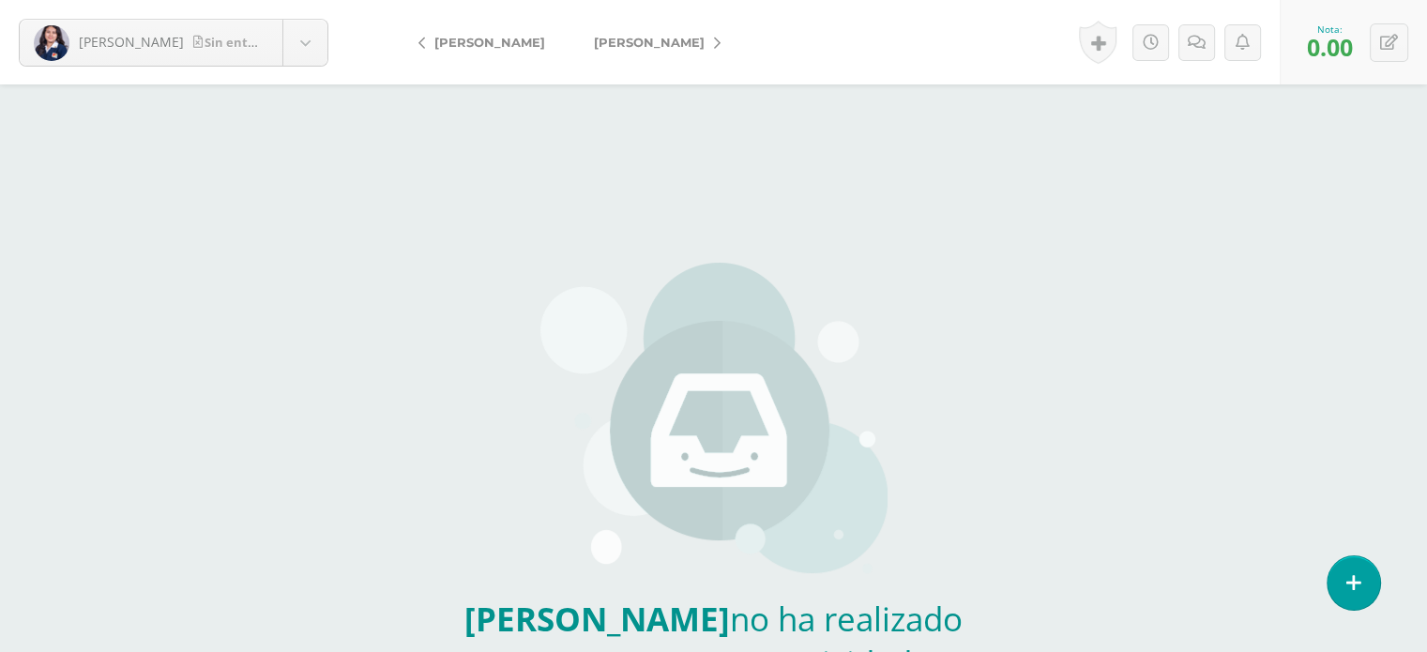
click at [619, 39] on span "[PERSON_NAME]" at bounding box center [649, 42] width 111 height 15
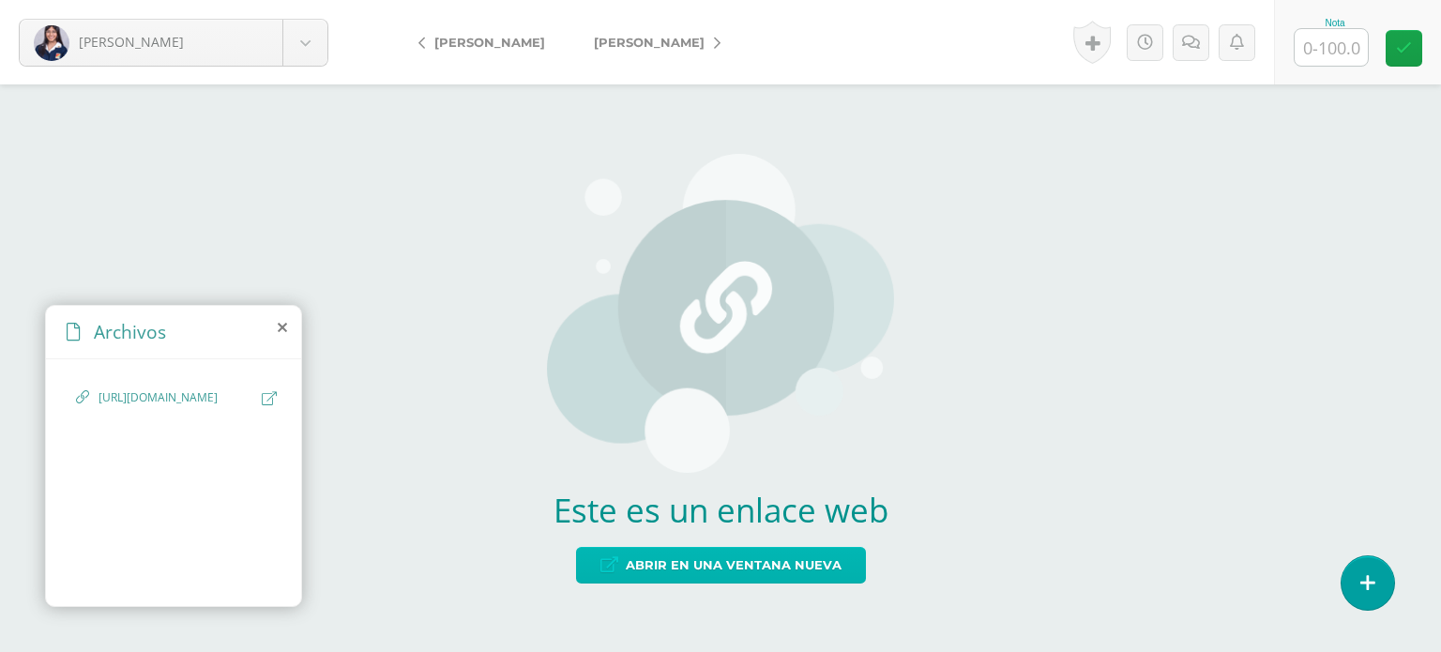
click at [715, 568] on span "Abrir en una ventana nueva" at bounding box center [734, 565] width 216 height 35
click at [637, 40] on span "[PERSON_NAME]" at bounding box center [649, 42] width 111 height 15
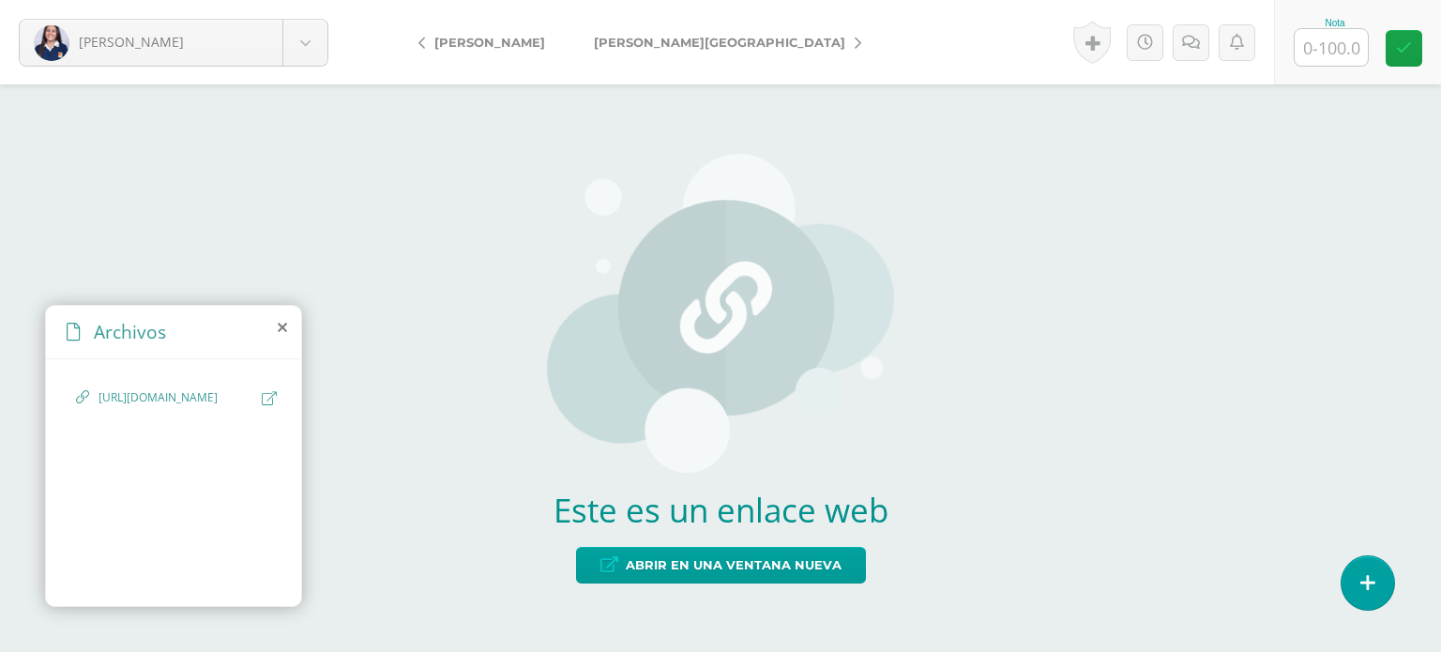
click at [146, 395] on span "https://youtu.be/misjvWe1TqM?si=L4st4Js-hNprHQu0" at bounding box center [176, 398] width 154 height 18
click at [735, 557] on span "Abrir en una ventana nueva" at bounding box center [734, 565] width 216 height 35
click at [655, 41] on span "[PERSON_NAME][GEOGRAPHIC_DATA]" at bounding box center [719, 42] width 251 height 15
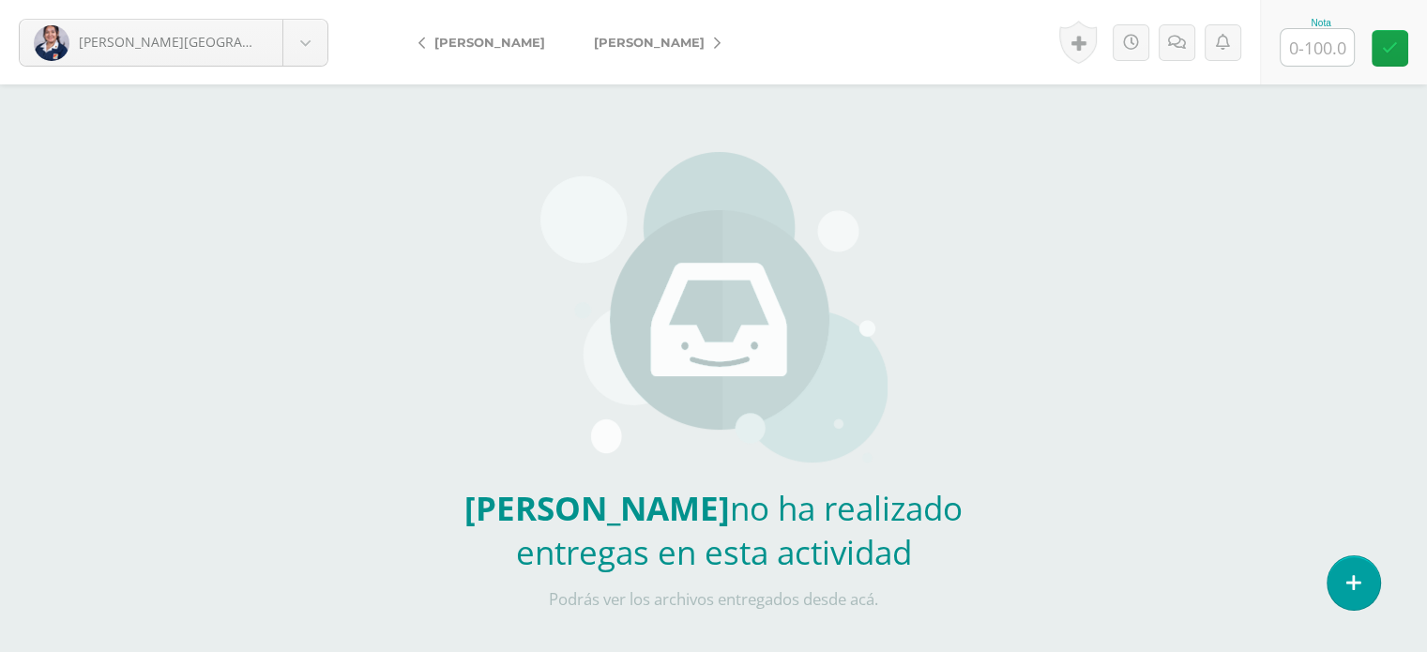
scroll to position [93, 0]
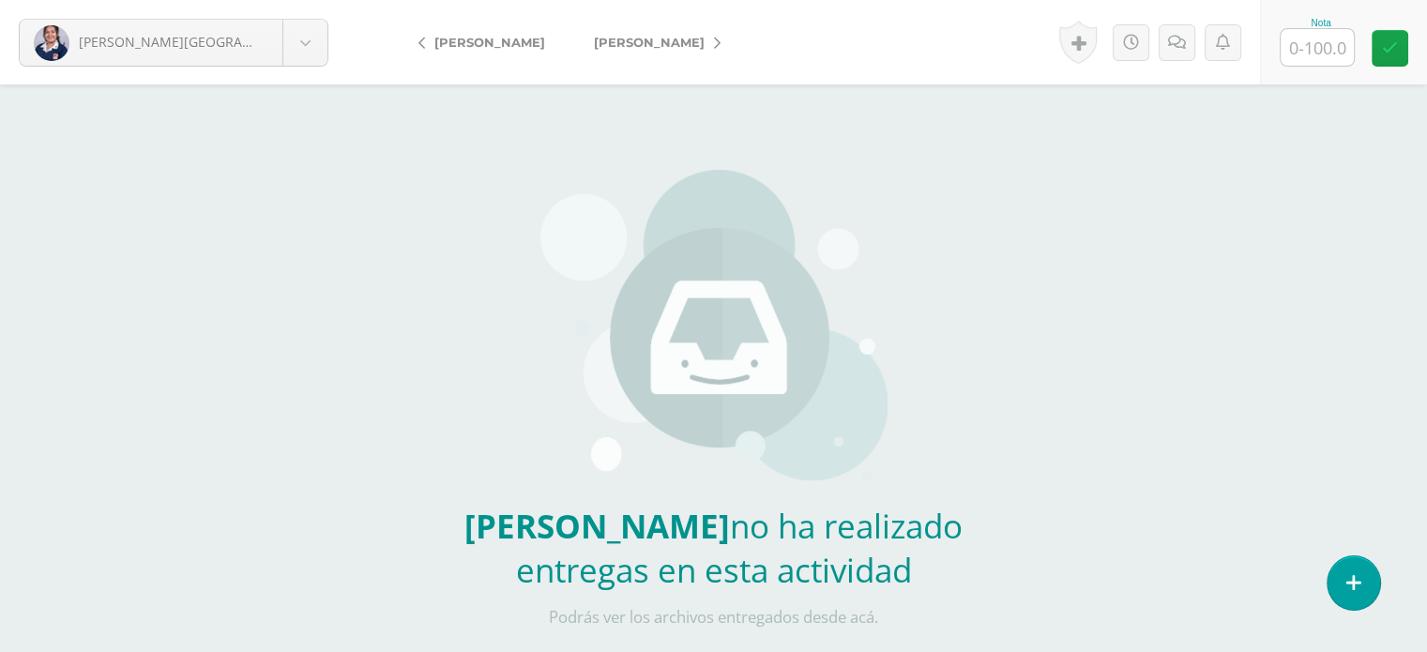
click at [1311, 41] on input "text" at bounding box center [1317, 47] width 73 height 37
type input "0"
click at [595, 41] on span "[PERSON_NAME]" at bounding box center [649, 42] width 111 height 15
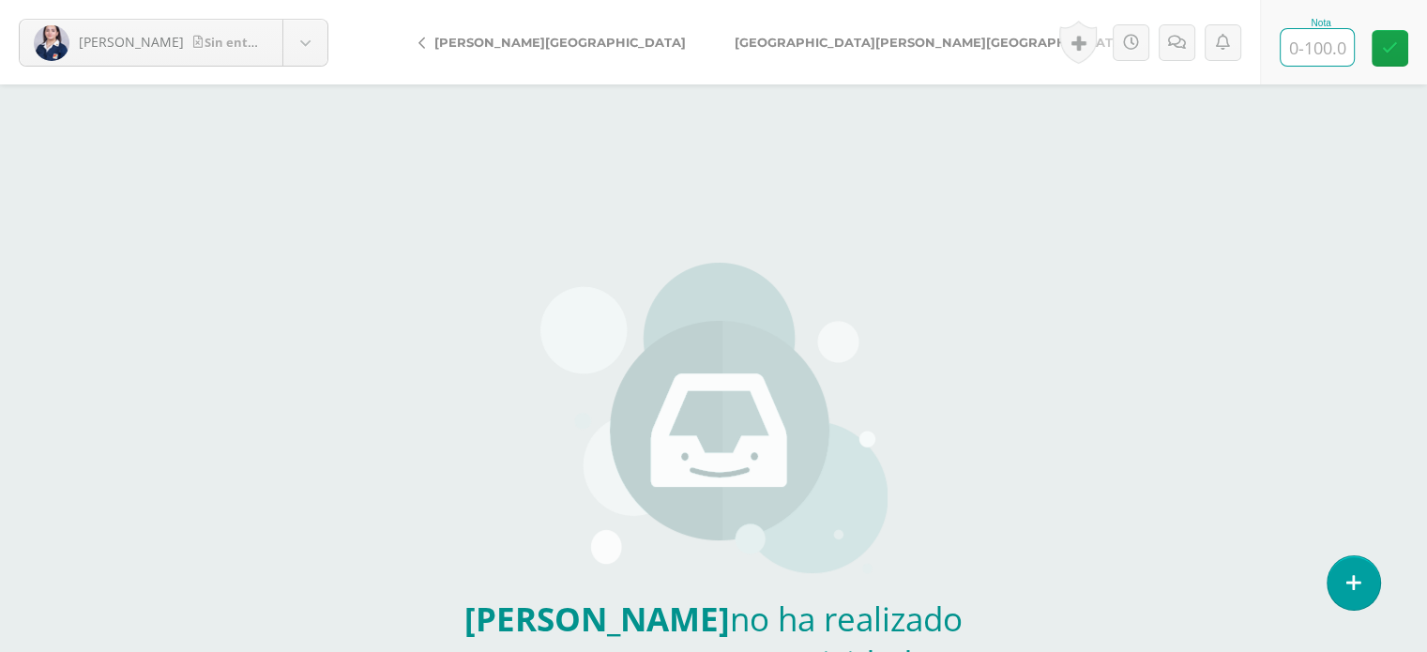
click at [1318, 47] on input "text" at bounding box center [1317, 47] width 73 height 37
type input "0"
click at [735, 43] on span "[GEOGRAPHIC_DATA][PERSON_NAME][GEOGRAPHIC_DATA]" at bounding box center [931, 42] width 392 height 15
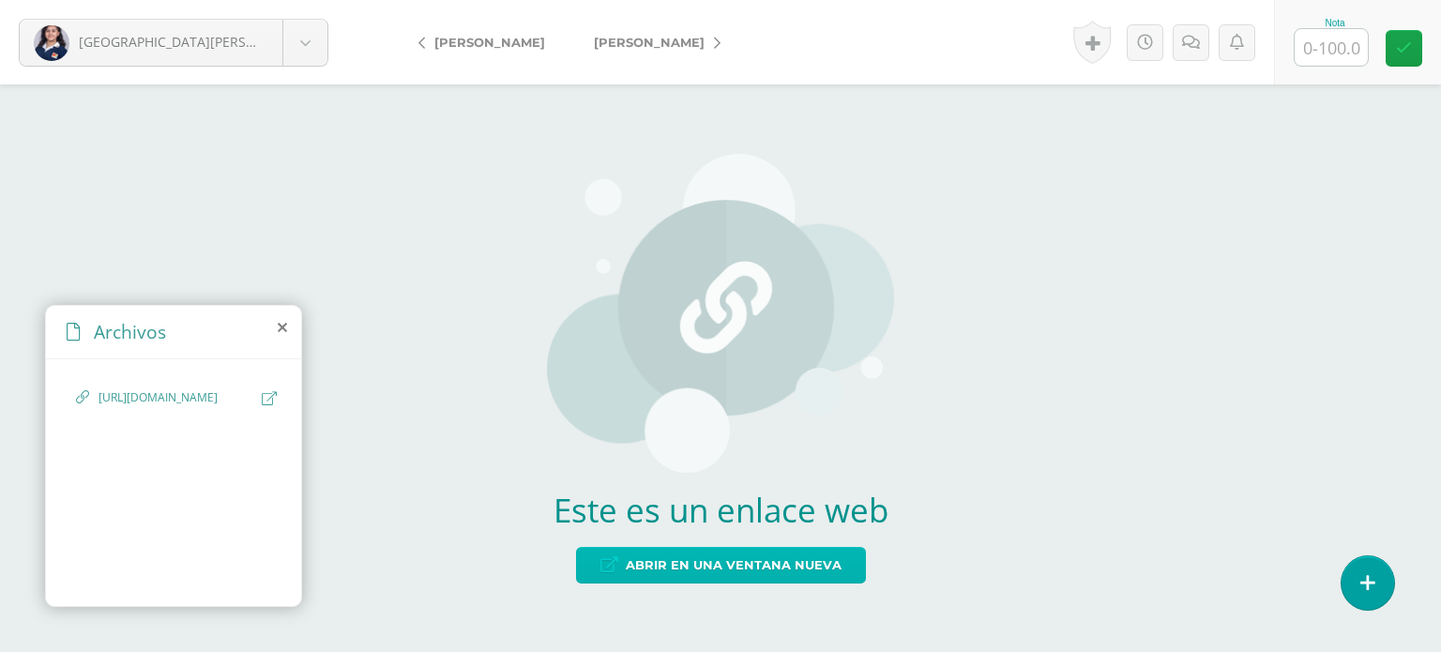
click at [717, 566] on span "Abrir en una ventana nueva" at bounding box center [734, 565] width 216 height 35
click at [614, 44] on span "[PERSON_NAME]" at bounding box center [649, 42] width 111 height 15
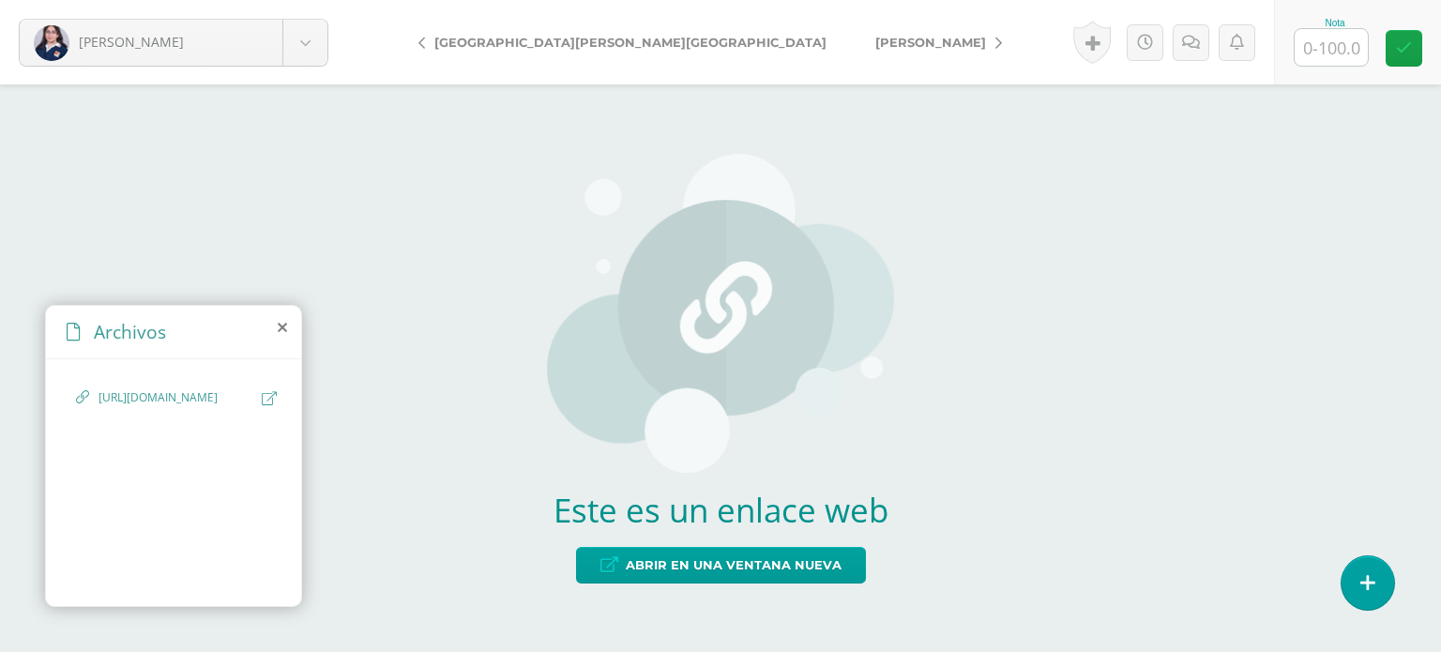
click at [875, 43] on span "[PERSON_NAME]" at bounding box center [930, 42] width 111 height 15
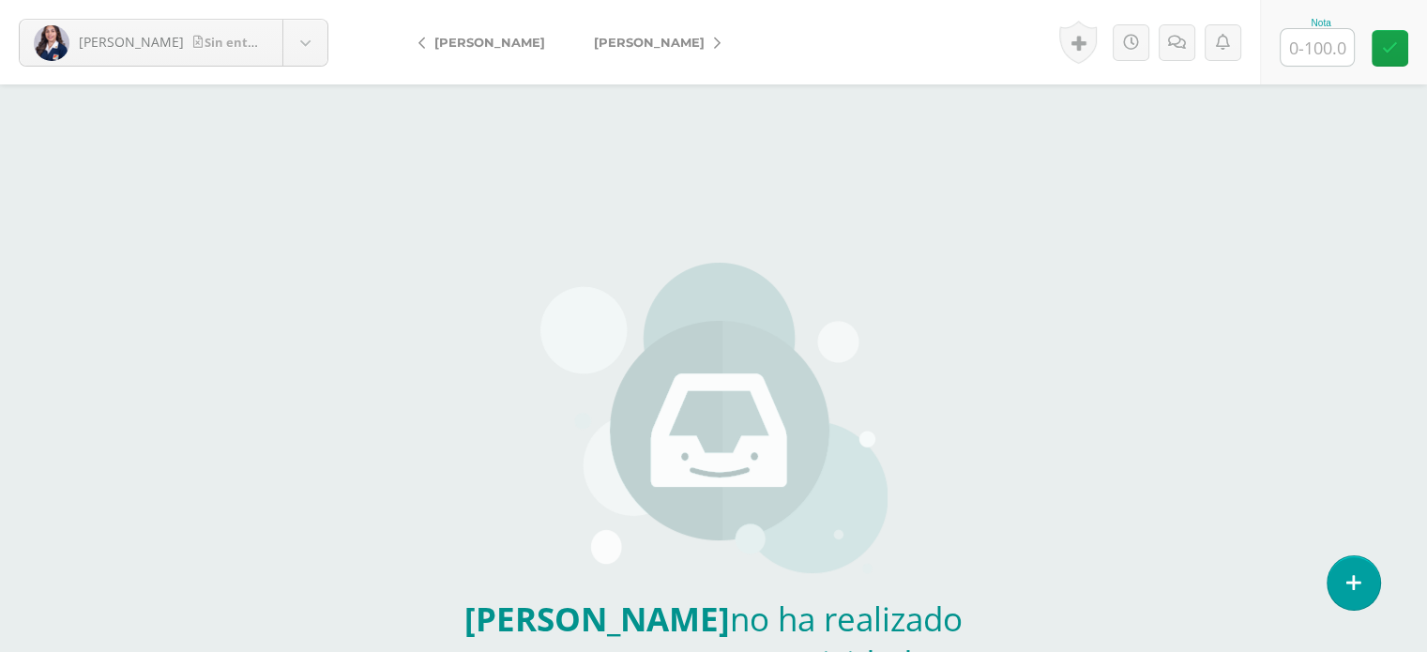
click at [1321, 44] on input "text" at bounding box center [1317, 47] width 73 height 37
type input "0"
click at [630, 45] on span "[PERSON_NAME]" at bounding box center [649, 42] width 111 height 15
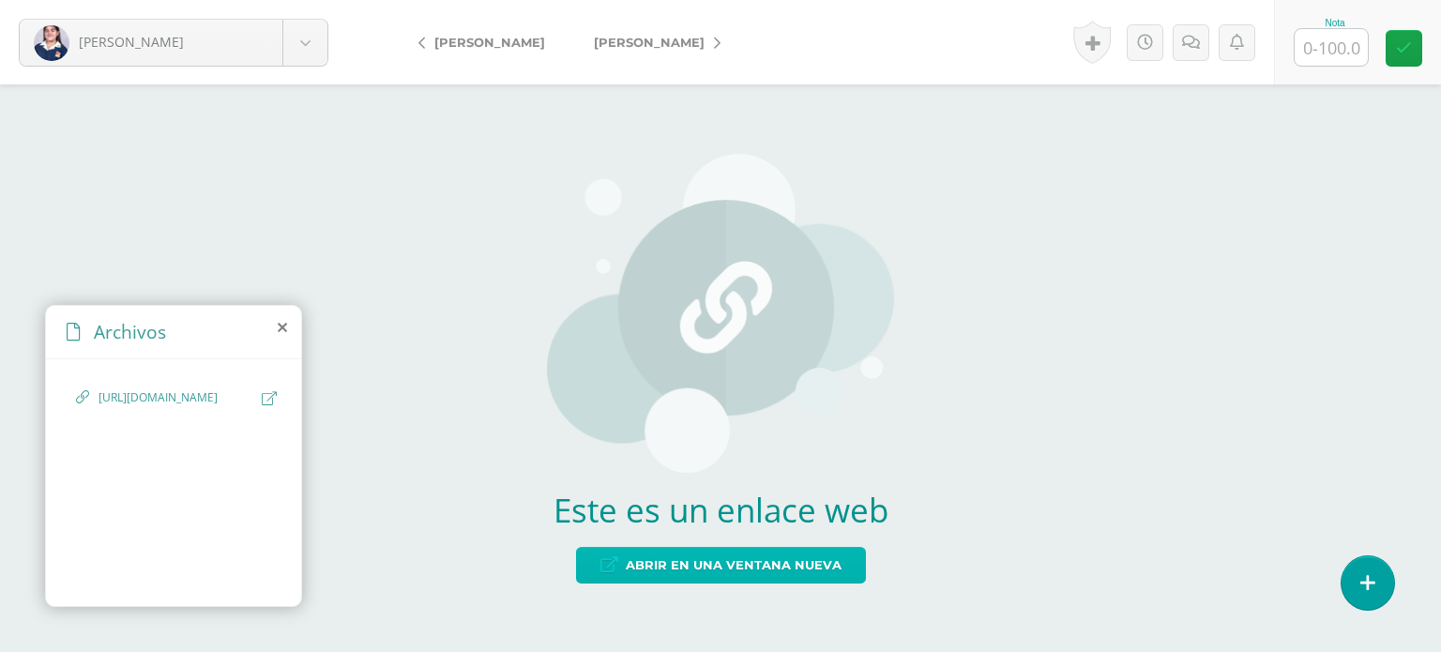
click at [763, 579] on span "Abrir en una ventana nueva" at bounding box center [734, 565] width 216 height 35
click at [681, 42] on span "[PERSON_NAME]" at bounding box center [649, 42] width 111 height 15
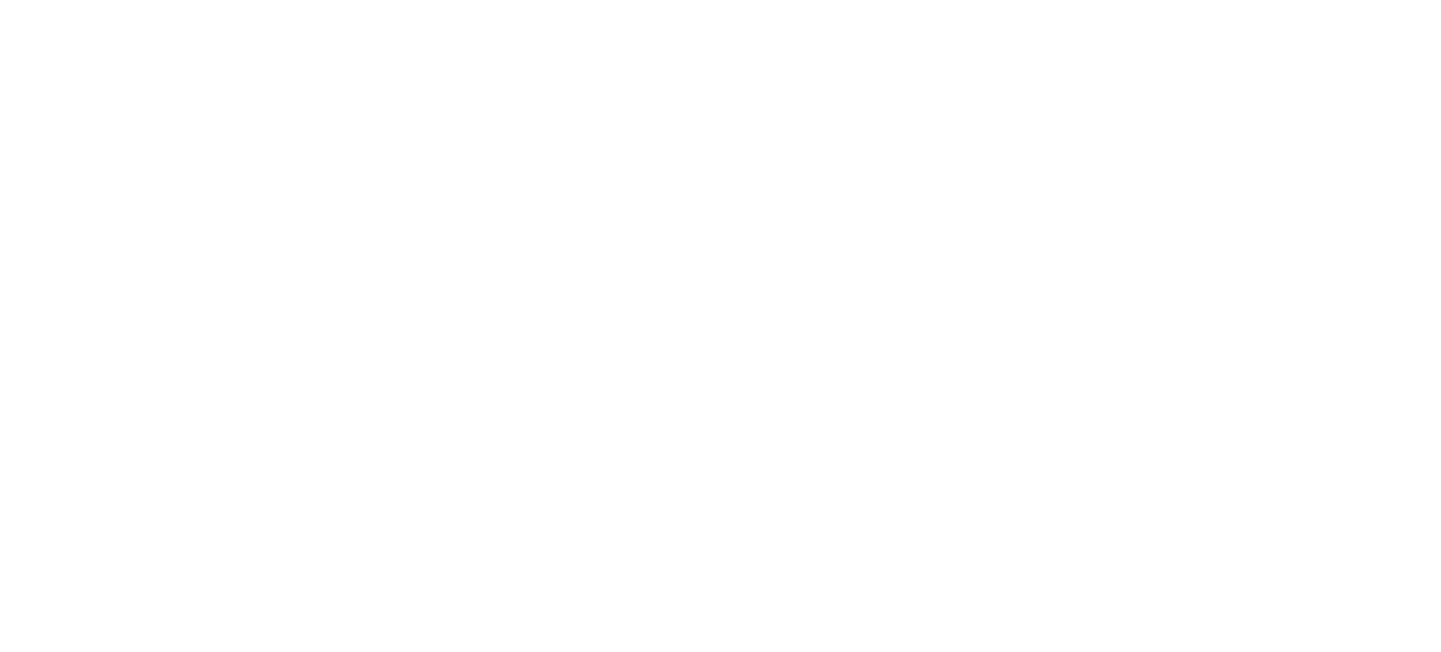
click at [0, 0] on html at bounding box center [0, 0] width 0 height 0
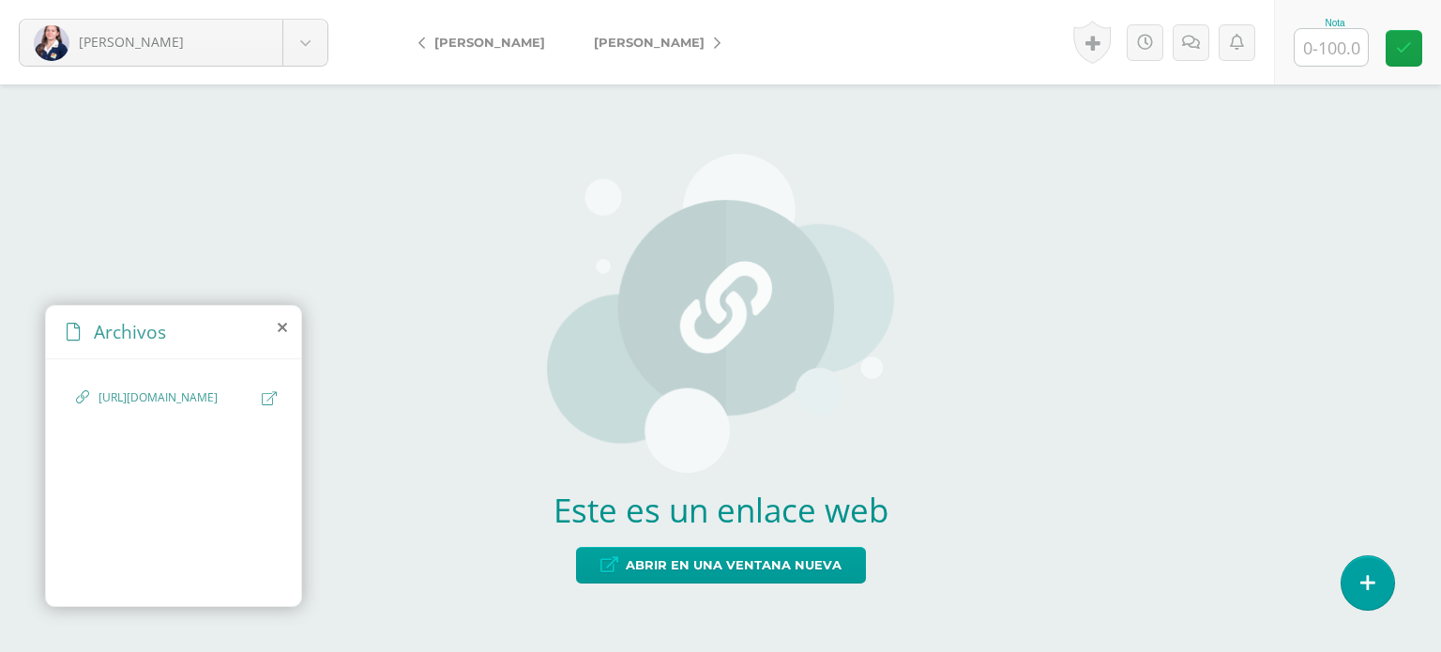
click at [603, 48] on span "[PERSON_NAME]" at bounding box center [649, 42] width 111 height 15
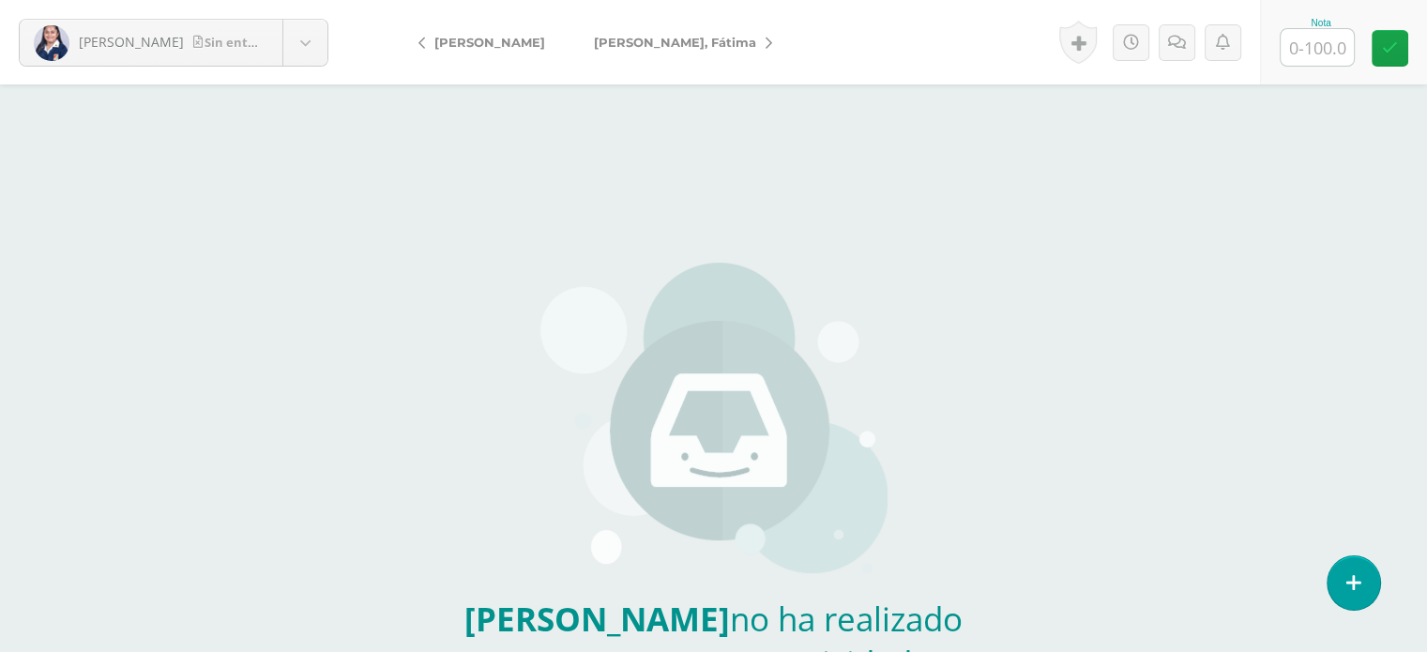
click at [1321, 38] on input "text" at bounding box center [1317, 47] width 73 height 37
type input "0"
click at [668, 36] on span "[PERSON_NAME]" at bounding box center [675, 42] width 162 height 15
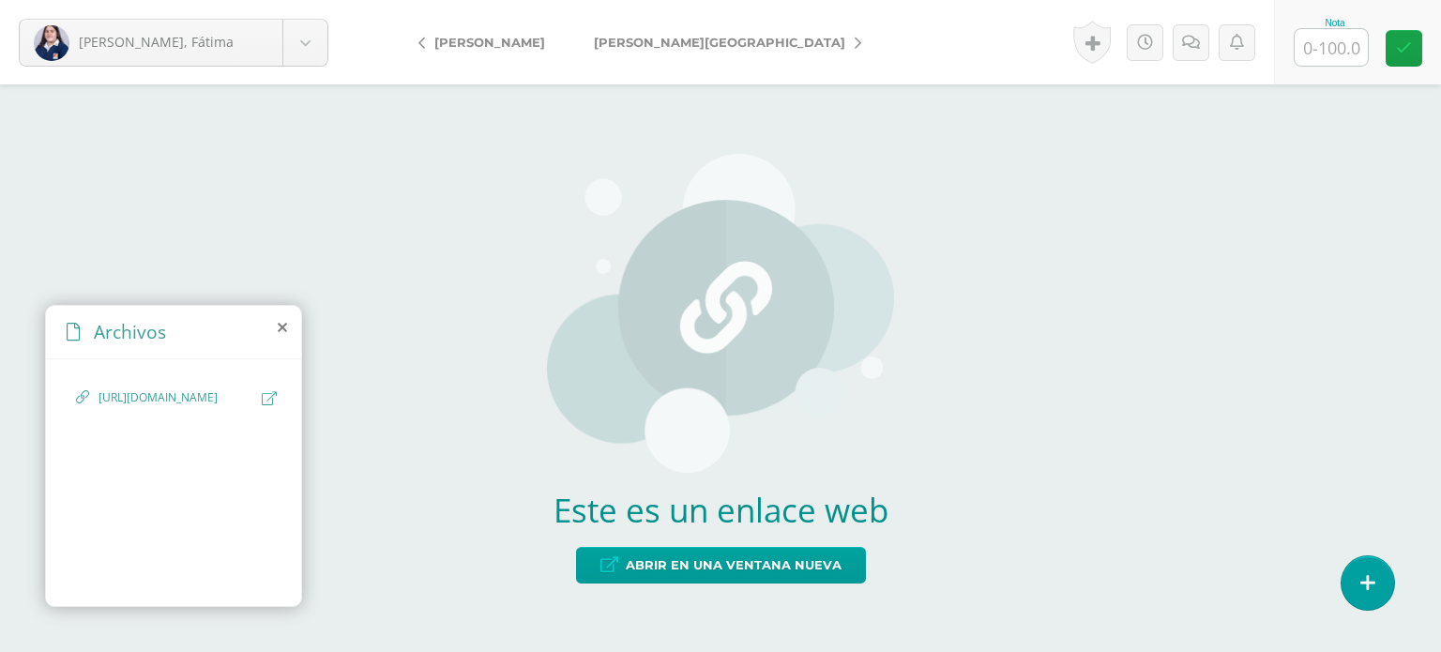
click at [644, 42] on span "[PERSON_NAME][GEOGRAPHIC_DATA]" at bounding box center [719, 42] width 251 height 15
click at [645, 42] on span "[PERSON_NAME]" at bounding box center [700, 42] width 111 height 15
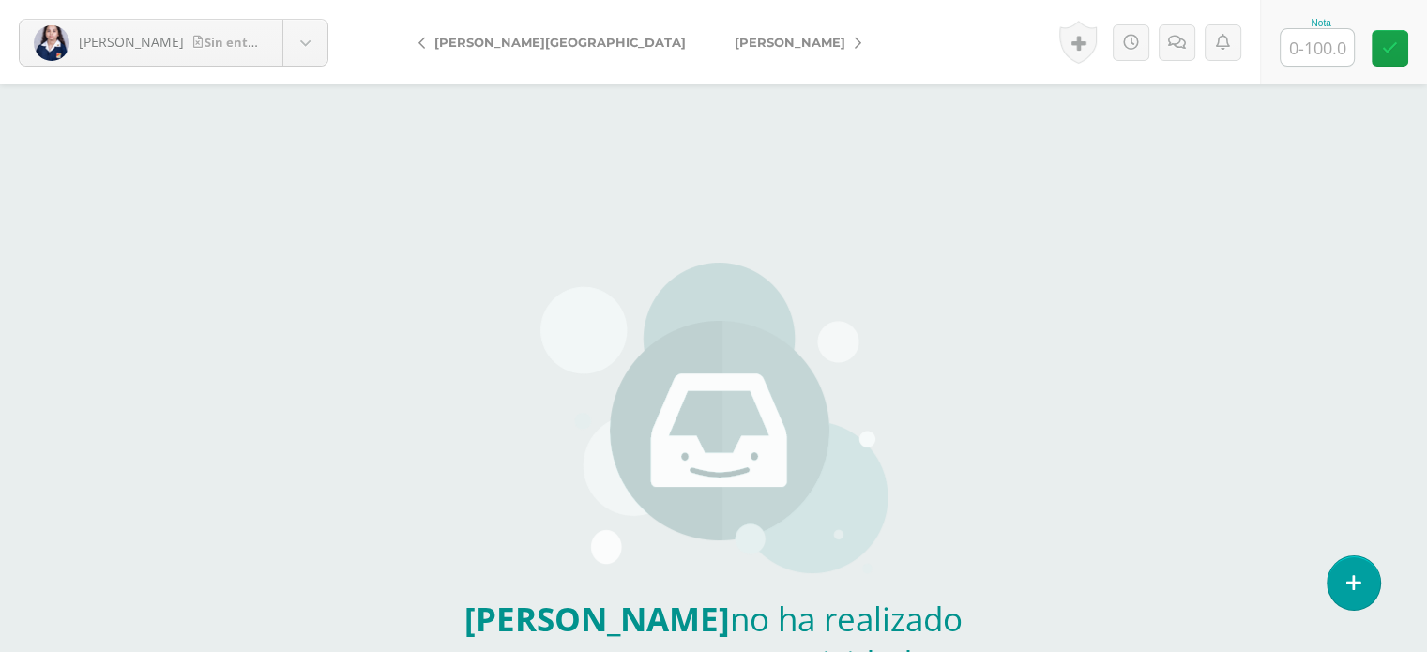
click at [1316, 59] on input "text" at bounding box center [1317, 47] width 73 height 37
type input "0"
click at [735, 37] on span "[PERSON_NAME]" at bounding box center [790, 42] width 111 height 15
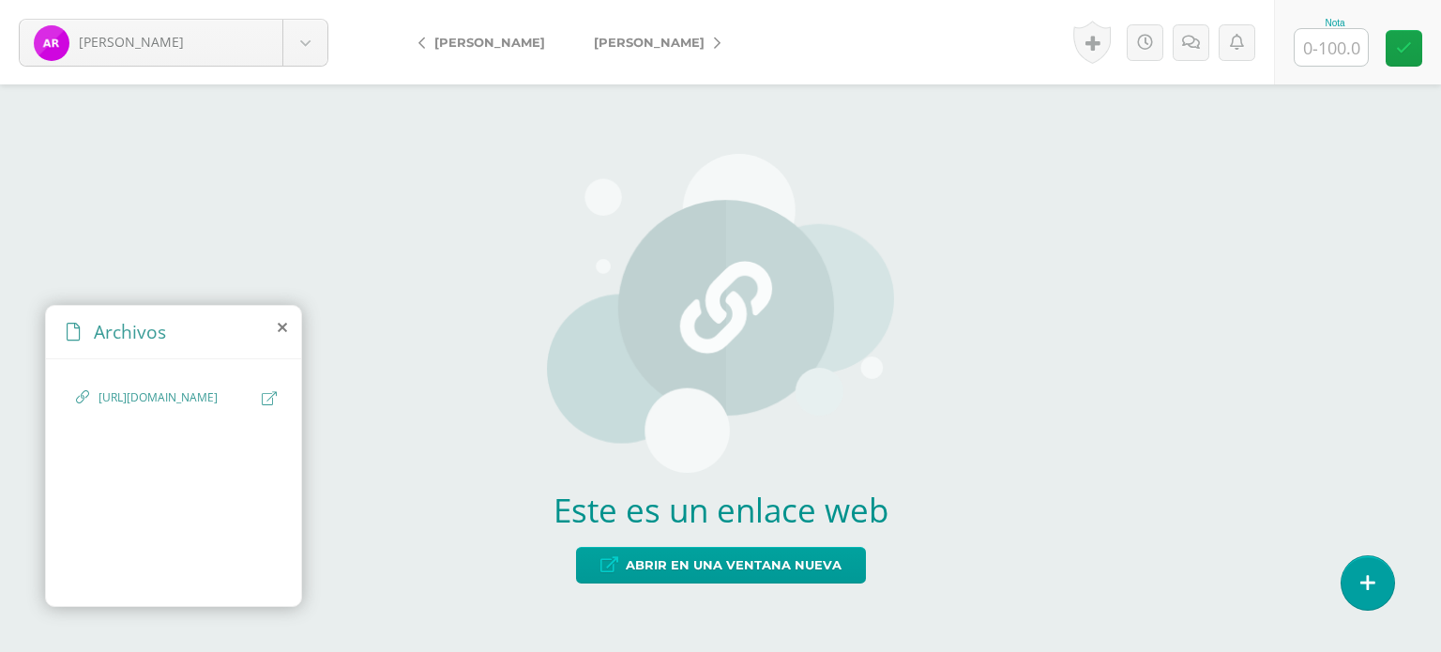
click at [163, 407] on span "https://youtu.be/NZlsqrp0Icw?si=nGilhHrlIrEDwFeU" at bounding box center [176, 398] width 154 height 18
click at [611, 561] on icon at bounding box center [609, 565] width 18 height 16
click at [632, 42] on span "[PERSON_NAME]" at bounding box center [649, 42] width 111 height 15
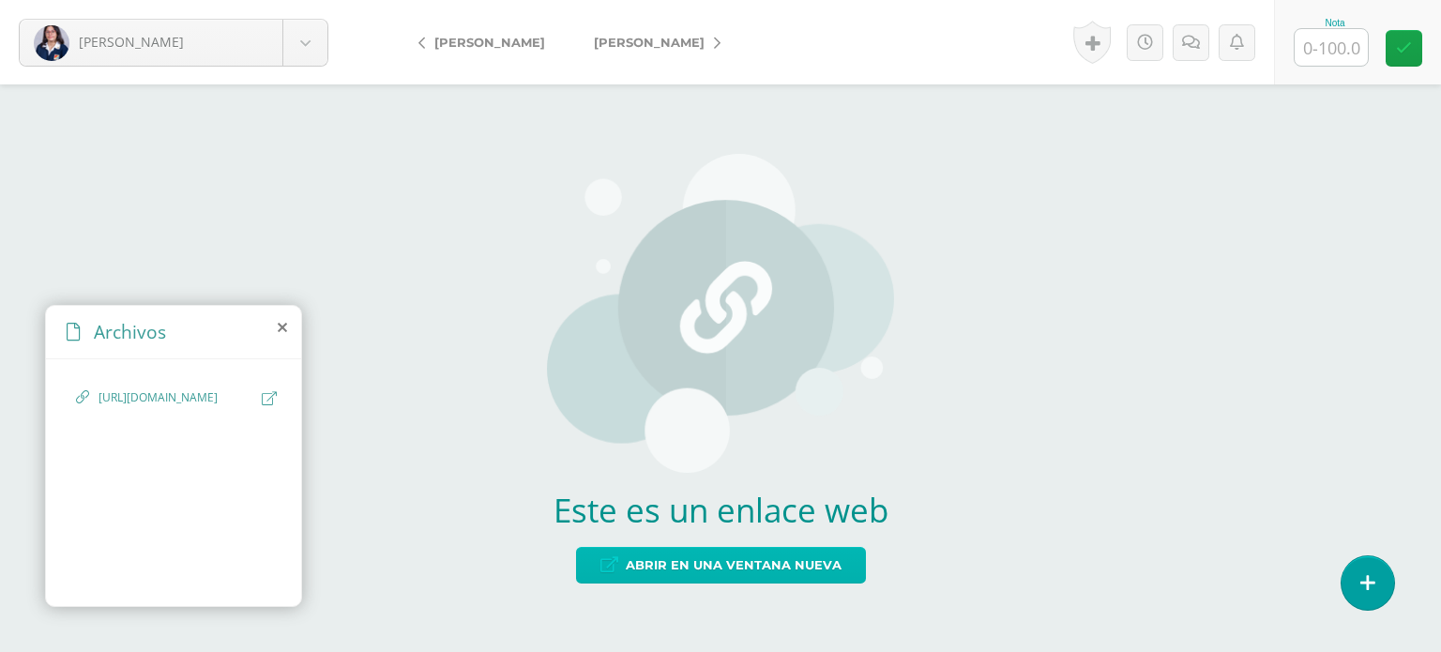
click at [660, 558] on span "Abrir en una ventana nueva" at bounding box center [734, 565] width 216 height 35
click at [616, 32] on link "[PERSON_NAME]" at bounding box center [652, 42] width 166 height 45
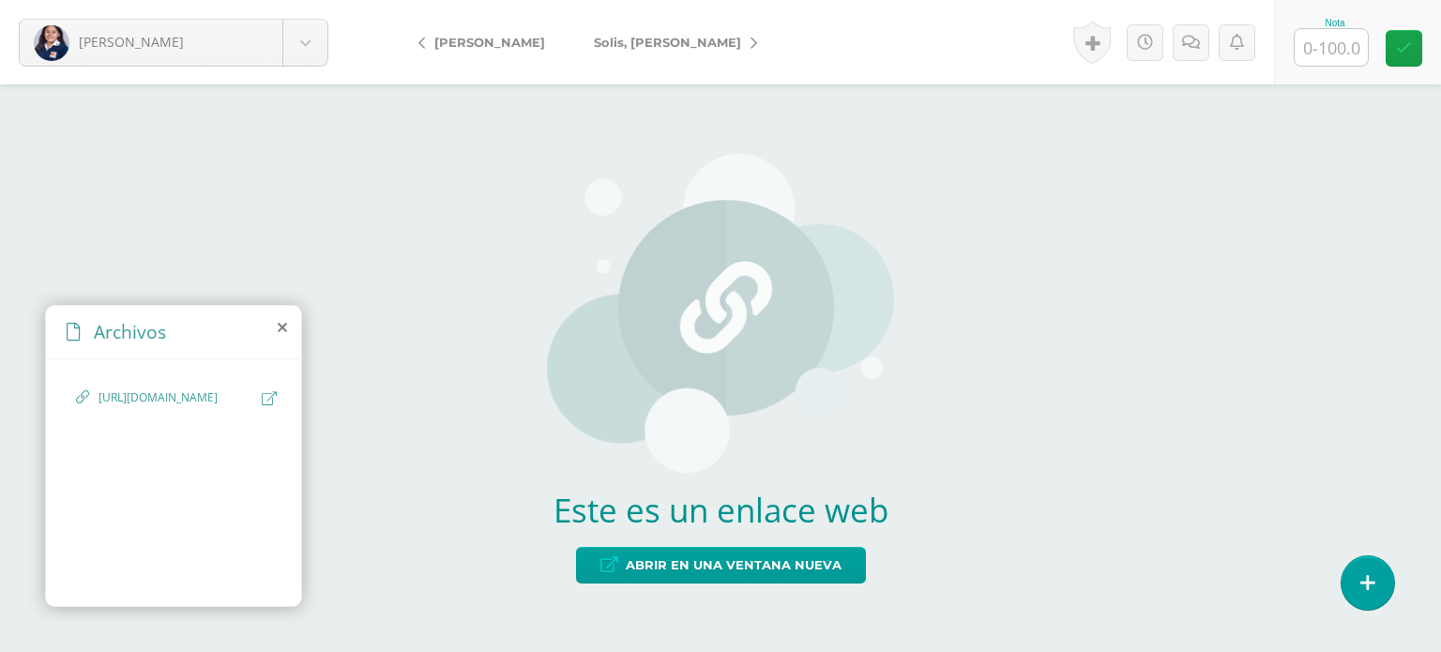
click at [660, 39] on span "[PERSON_NAME]" at bounding box center [667, 42] width 147 height 15
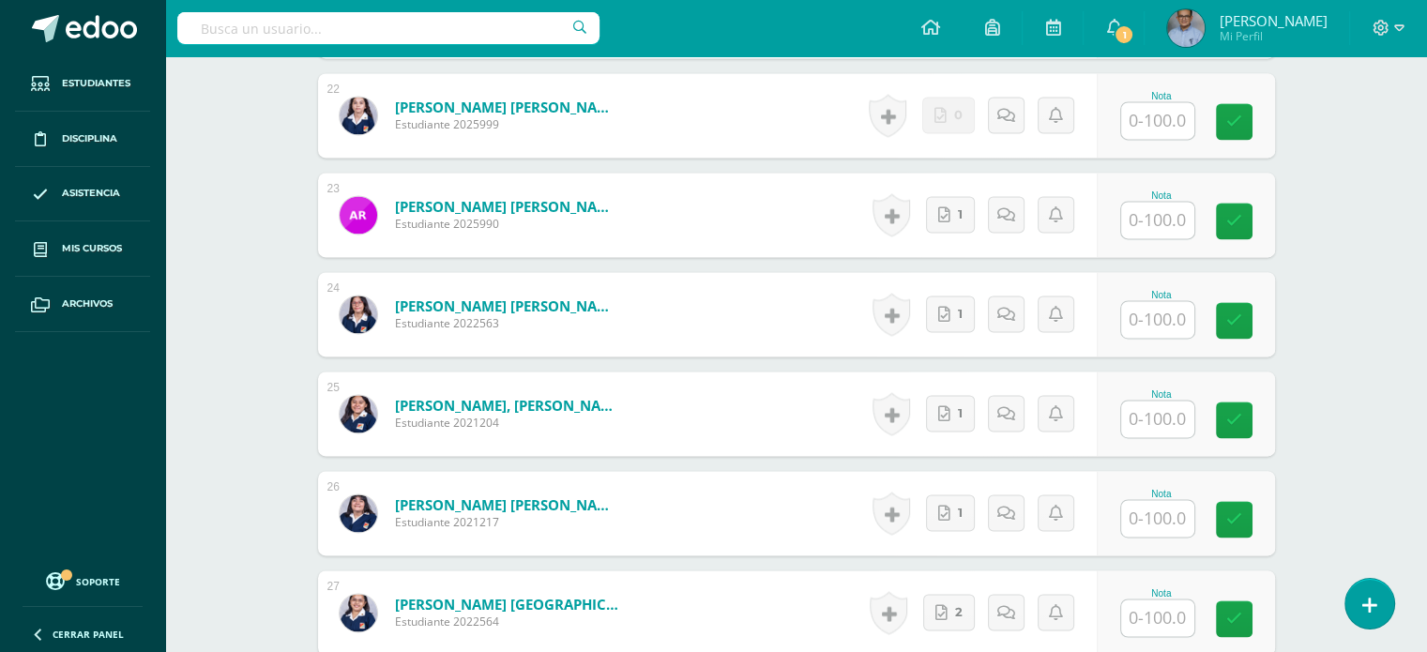
scroll to position [2722, 0]
click at [943, 511] on icon at bounding box center [944, 513] width 12 height 16
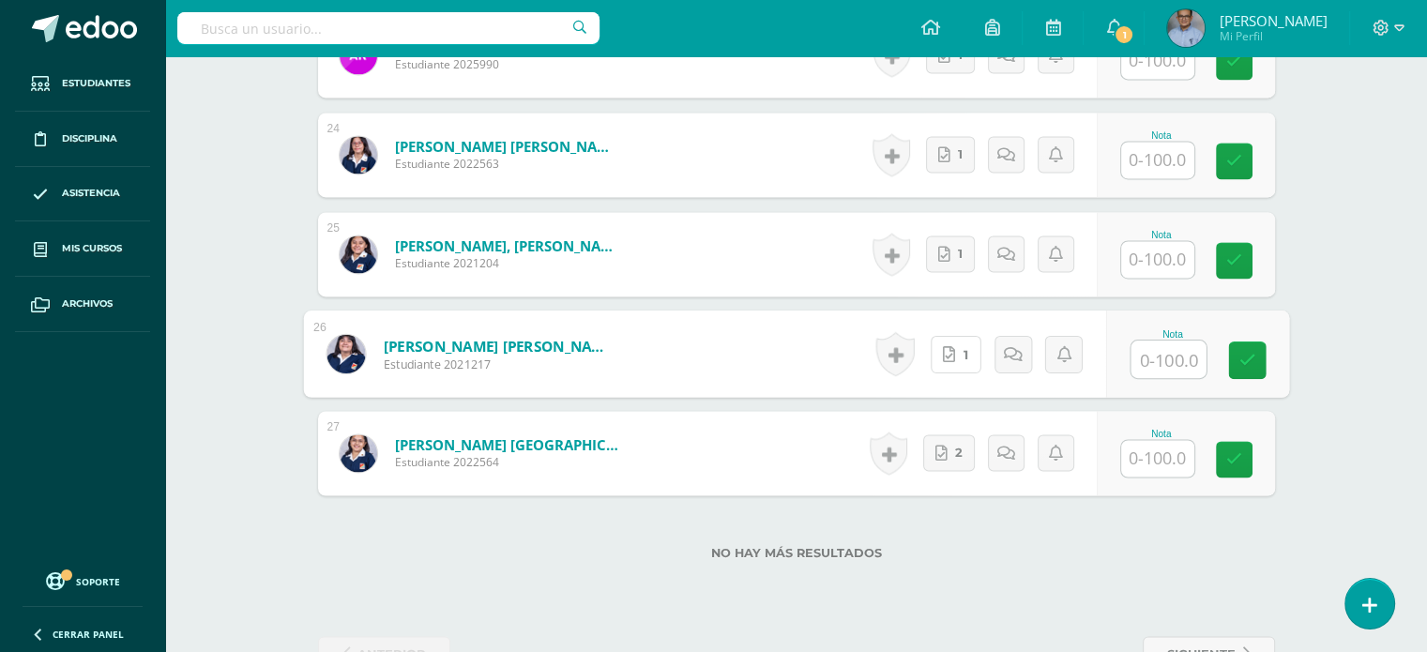
scroll to position [2881, 0]
click at [952, 456] on link "2" at bounding box center [949, 451] width 52 height 37
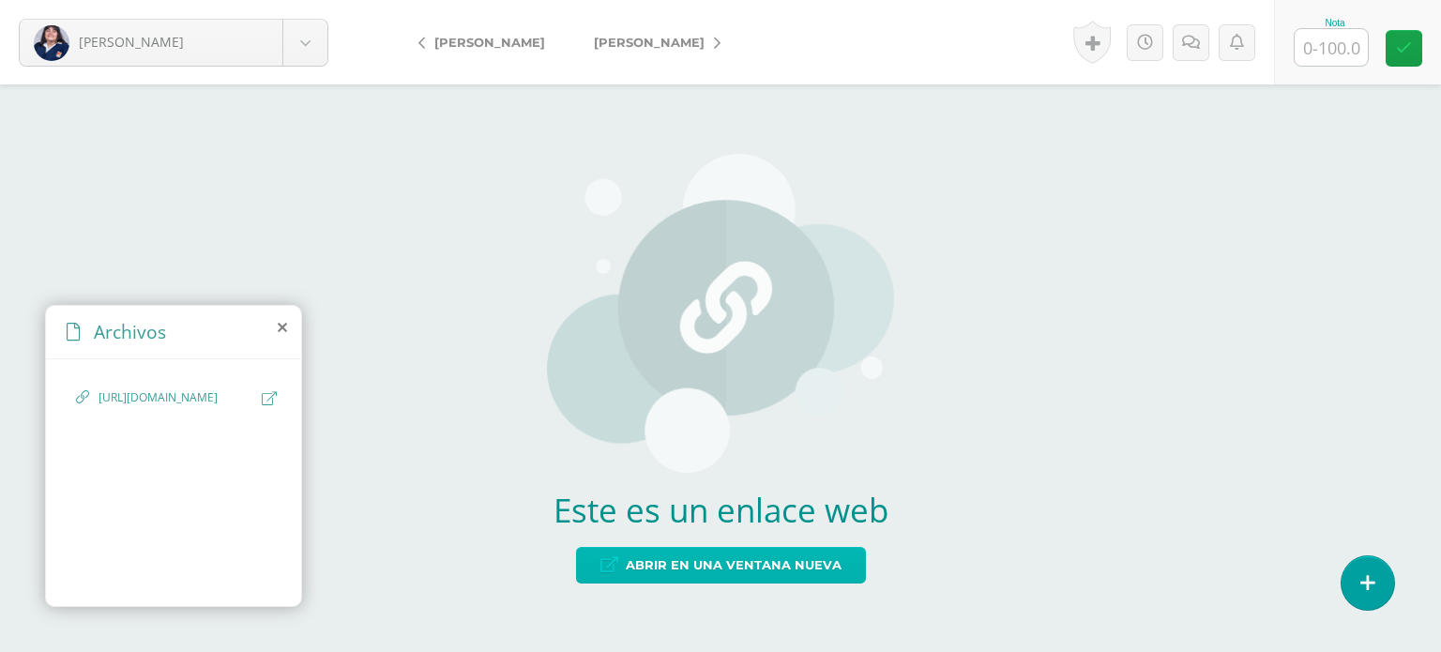
click at [732, 570] on span "Abrir en una ventana nueva" at bounding box center [734, 565] width 216 height 35
click at [484, 42] on span "[PERSON_NAME]" at bounding box center [489, 42] width 111 height 15
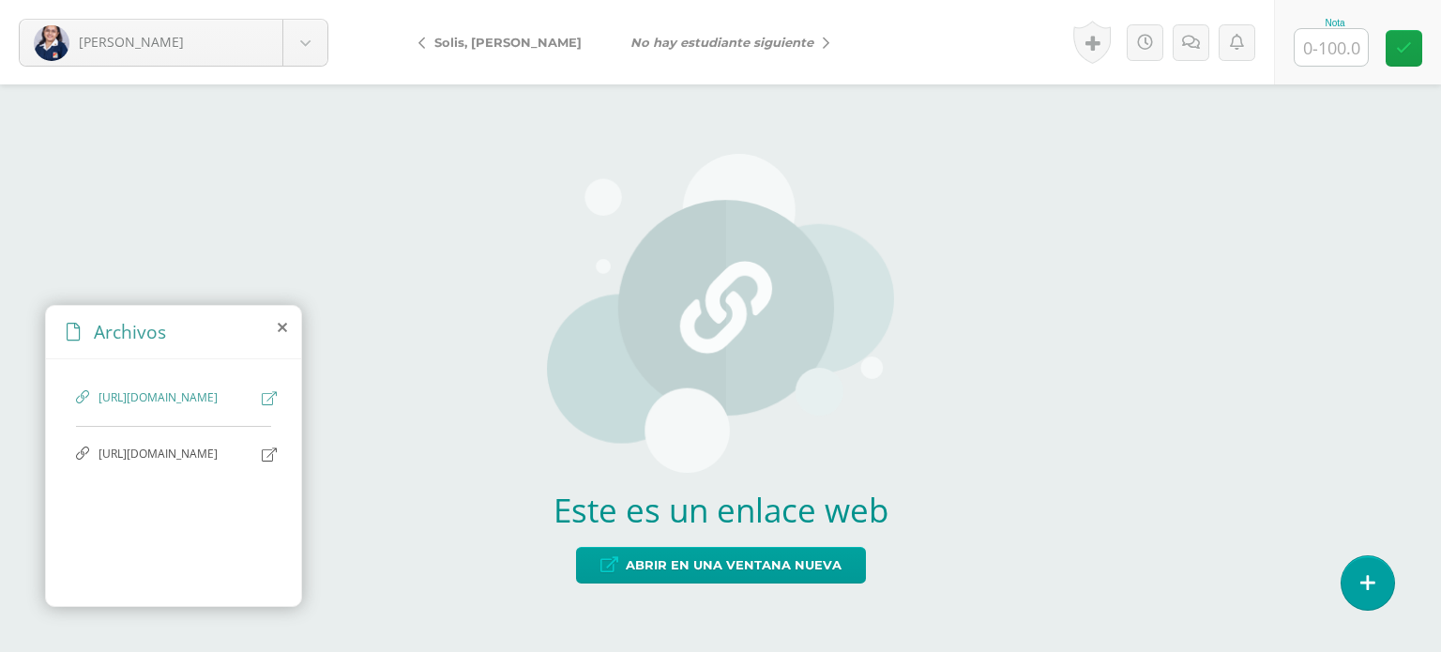
click at [120, 463] on span "[URL][DOMAIN_NAME]" at bounding box center [176, 455] width 154 height 18
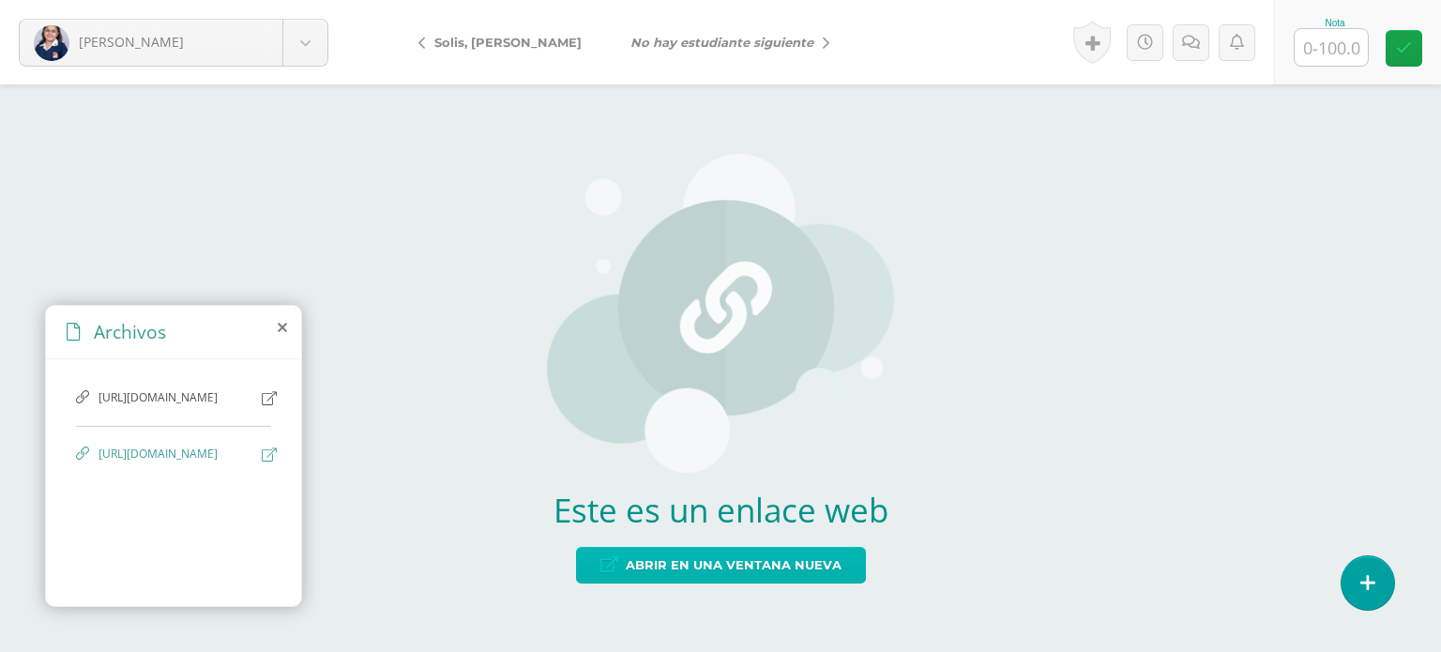
click at [608, 557] on icon at bounding box center [609, 565] width 18 height 16
click at [687, 573] on span "Abrir en una ventana nueva" at bounding box center [734, 565] width 216 height 35
